Goal: Task Accomplishment & Management: Manage account settings

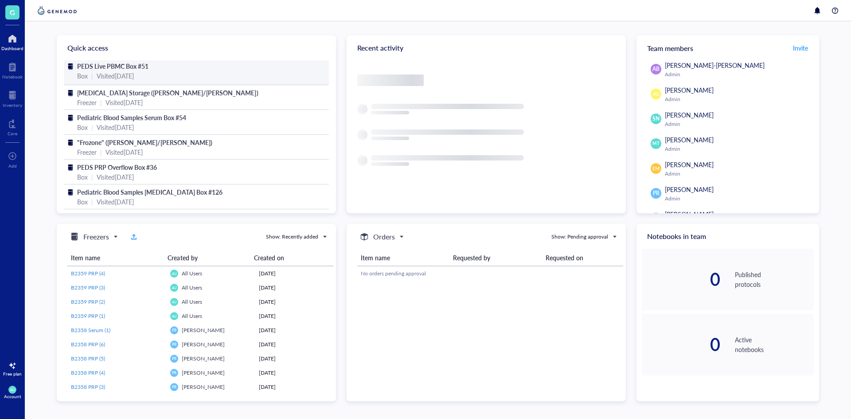
click at [134, 71] on div "Visited [DATE]" at bounding box center [115, 76] width 37 height 10
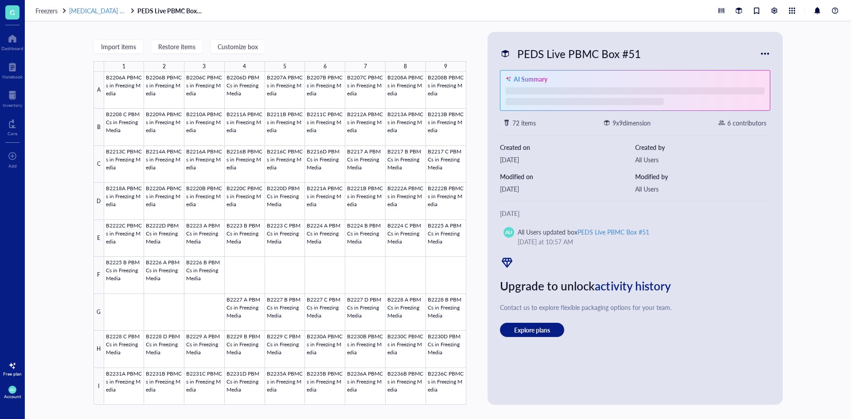
click at [109, 10] on span "[MEDICAL_DATA] Storage ([PERSON_NAME]/[PERSON_NAME])" at bounding box center [157, 10] width 177 height 9
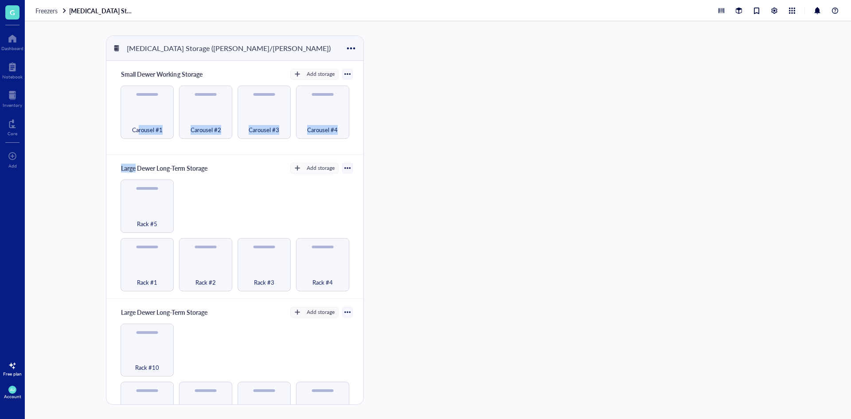
drag, startPoint x: 139, startPoint y: 116, endPoint x: 112, endPoint y: 156, distance: 47.9
click at [135, 160] on div "Small Dewer Working Storage Add storage Carousel #1 Carousel #2 Carousel #3 Car…" at bounding box center [234, 245] width 257 height 368
click at [140, 116] on div "Carousel #1" at bounding box center [147, 124] width 44 height 19
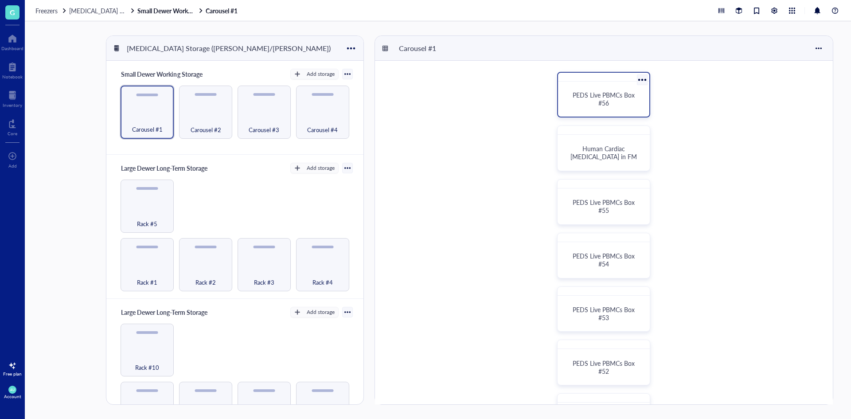
click at [611, 104] on div "PEDS Live PBMCs Box #56" at bounding box center [604, 99] width 70 height 16
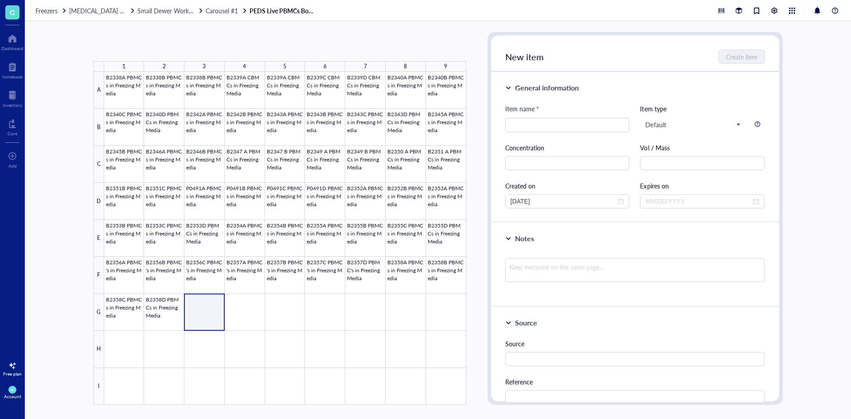
click at [207, 308] on div at bounding box center [285, 238] width 362 height 333
type input "b"
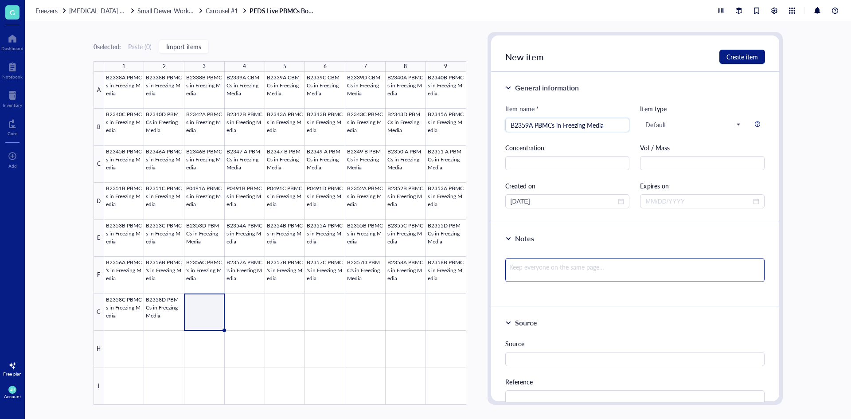
type input "B2359A PBMCs in Freezing Media"
click at [585, 278] on textarea at bounding box center [635, 270] width 260 height 24
click at [675, 167] on input "text" at bounding box center [702, 163] width 125 height 14
type input "C"
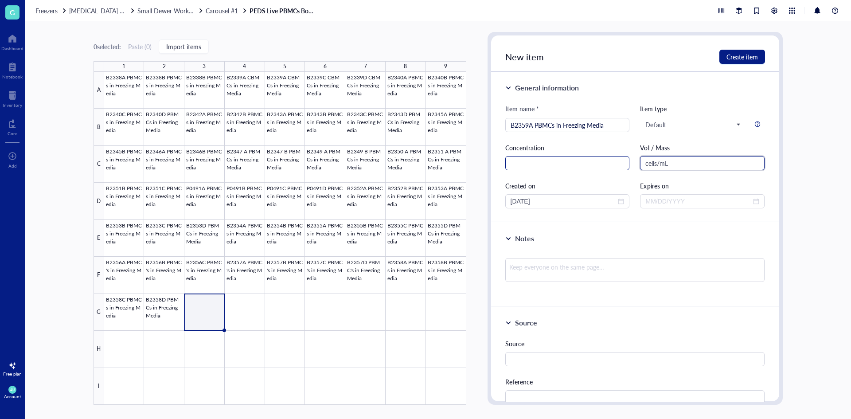
type input "cells/mL"
click at [529, 157] on input "text" at bounding box center [567, 163] width 125 height 14
type input "1.76e6"
click at [546, 261] on textarea at bounding box center [635, 270] width 260 height 24
type textarea "9"
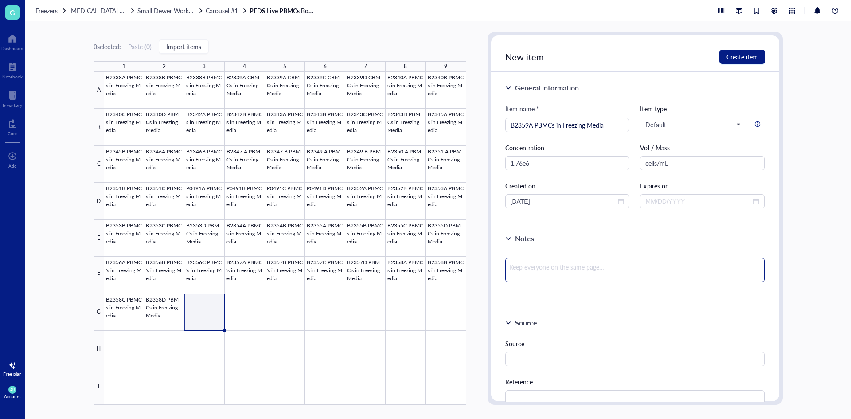
type textarea "9"
type textarea "99"
type textarea "99."
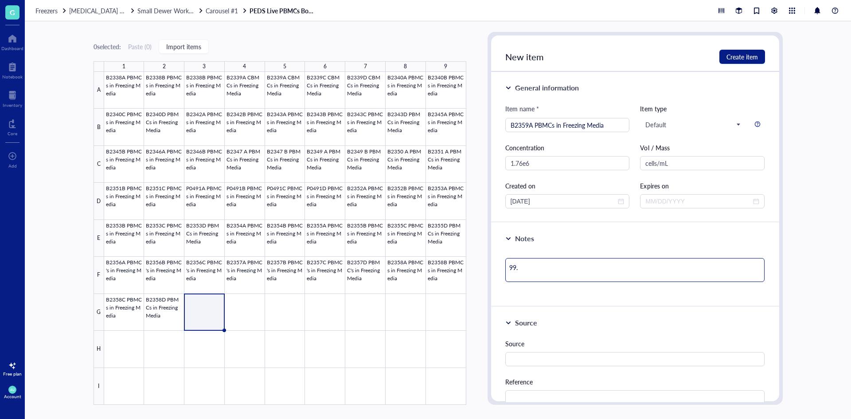
type textarea "99.0"
type textarea "99.0%"
click at [737, 58] on span "Create item" at bounding box center [741, 56] width 31 height 7
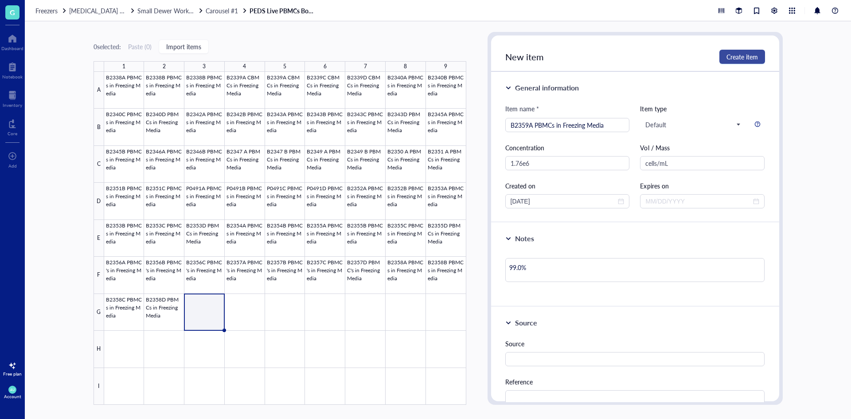
type textarea "Keep everyone on the same page…"
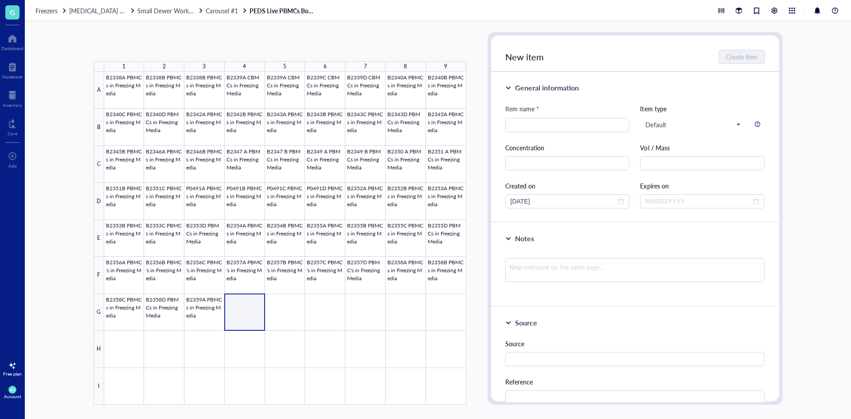
click at [247, 307] on div at bounding box center [285, 238] width 362 height 333
type input "B2360 A PBMCs in Freezing Media"
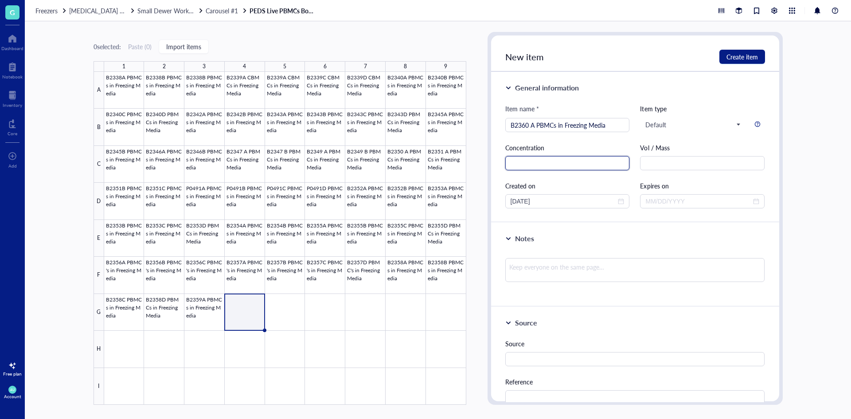
click at [558, 159] on input "text" at bounding box center [567, 163] width 125 height 14
click at [651, 166] on input "text" at bounding box center [702, 163] width 125 height 14
type input "cells/mL"
click at [603, 155] on div "Concentration" at bounding box center [567, 156] width 125 height 27
click at [603, 159] on input "text" at bounding box center [567, 163] width 125 height 14
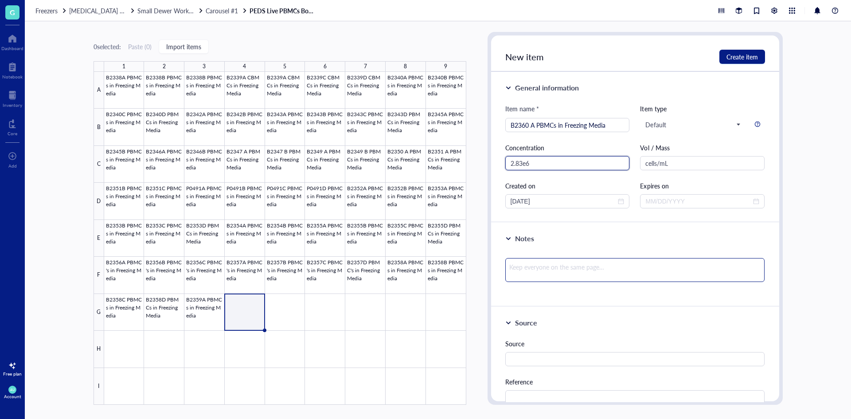
type input "2.83e6"
click at [613, 260] on textarea at bounding box center [635, 270] width 260 height 24
type textarea "9"
type textarea "97"
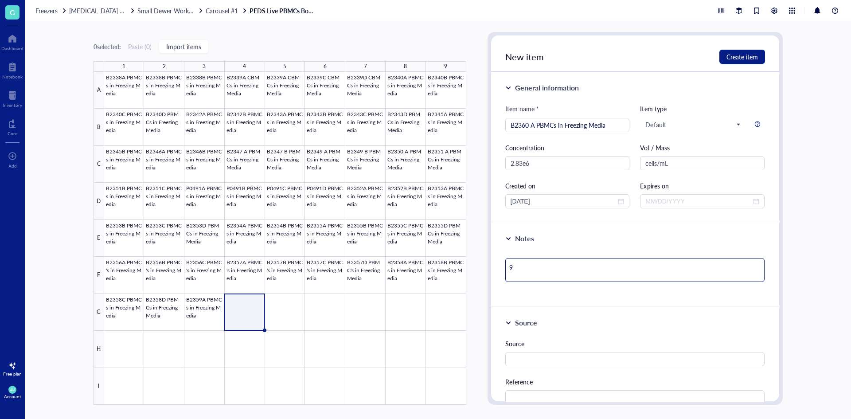
type textarea "97"
type textarea "97."
type textarea "97.7"
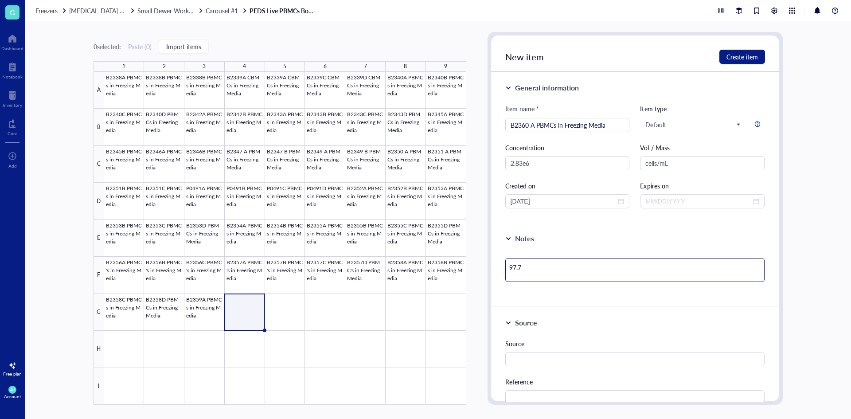
type textarea "97."
type textarea "97.3"
type textarea "97.3%"
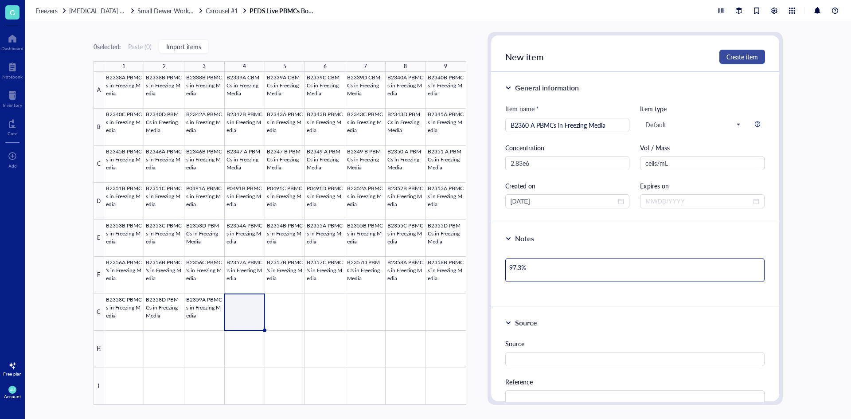
type textarea "97.3%"
click at [723, 55] on button "Create item" at bounding box center [742, 57] width 46 height 14
type textarea "Keep everyone on the same page…"
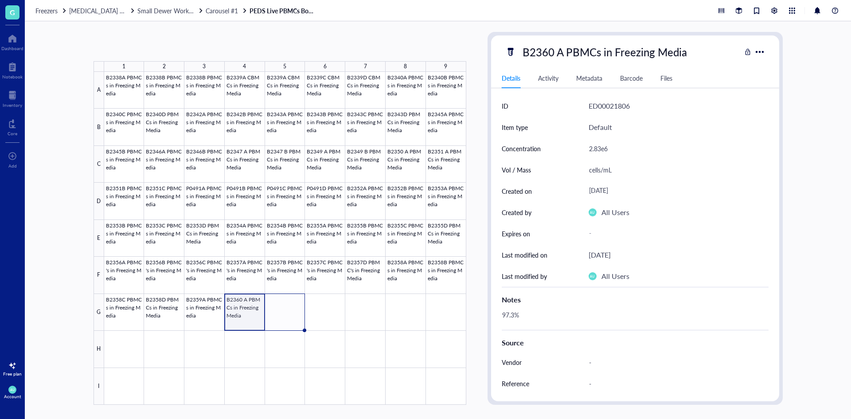
drag, startPoint x: 265, startPoint y: 331, endPoint x: 283, endPoint y: 329, distance: 18.3
click at [0, 0] on div "B2338A PBMCs in Freezing Media B2338B PBMCs in Freezing Media B2338B PBMCs in F…" at bounding box center [0, 0] width 0 height 0
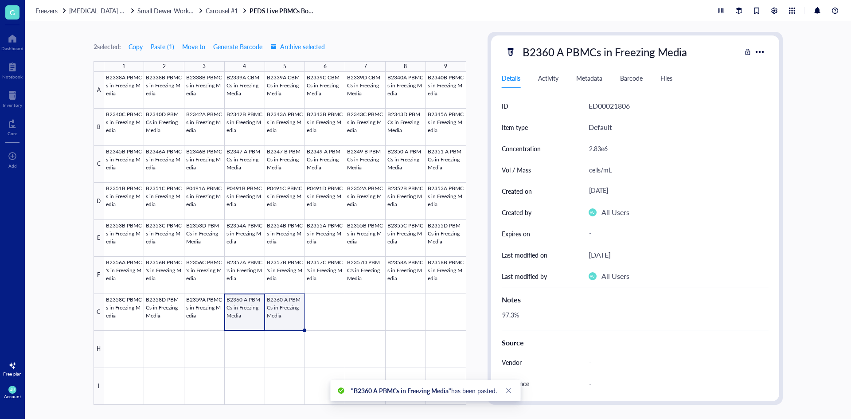
click at [288, 326] on div at bounding box center [285, 238] width 362 height 333
click at [561, 48] on div "B2360 A PBMCs in Freezing Media" at bounding box center [604, 52] width 172 height 19
click at [561, 49] on input "B2360 A PBMCs in Freezing Media" at bounding box center [621, 52] width 205 height 18
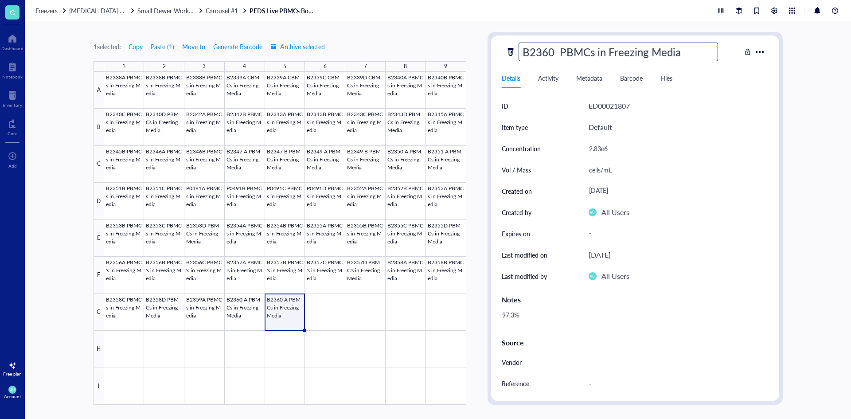
type input "B2360 B PBMCs in Freezing Media"
click at [618, 149] on div "2.83e6" at bounding box center [675, 148] width 180 height 19
click at [601, 148] on div "2.83e6" at bounding box center [675, 148] width 180 height 19
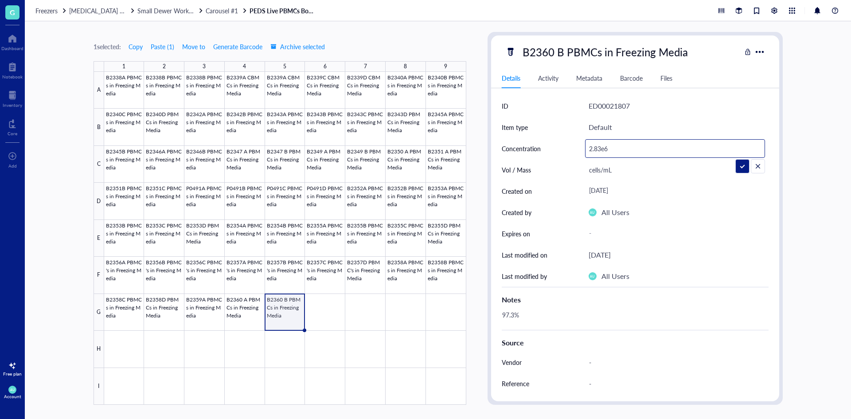
drag, startPoint x: 600, startPoint y: 148, endPoint x: 587, endPoint y: 150, distance: 13.1
click at [587, 150] on input "2.83e6" at bounding box center [674, 149] width 179 height 18
type input "3.17e6"
click at [547, 316] on div "97.3%" at bounding box center [631, 318] width 267 height 21
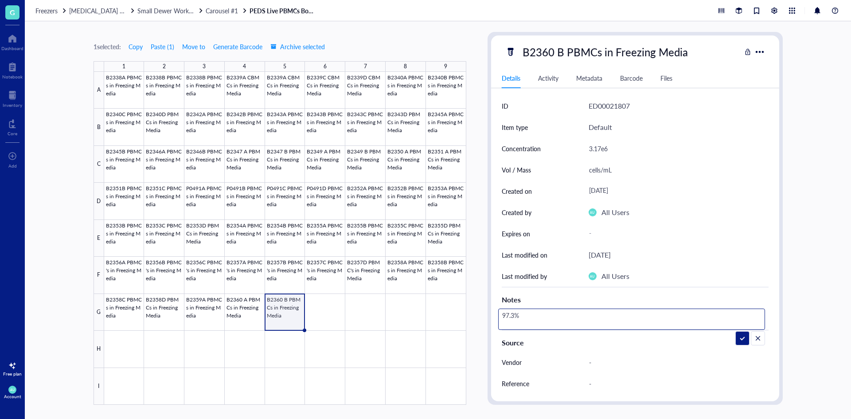
drag, startPoint x: 514, startPoint y: 316, endPoint x: 506, endPoint y: 320, distance: 8.7
click at [506, 320] on textarea "97.3%" at bounding box center [532, 318] width 67 height 19
type textarea "96.7%"
